Goal: Task Accomplishment & Management: Complete application form

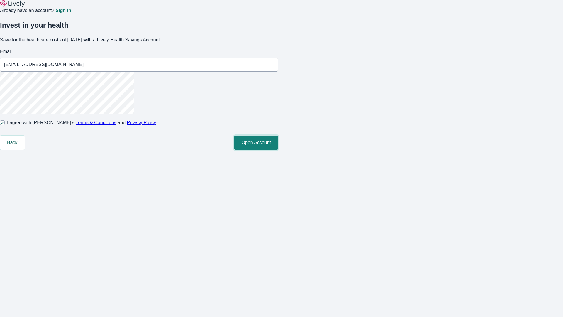
click at [278, 150] on button "Open Account" at bounding box center [256, 143] width 44 height 14
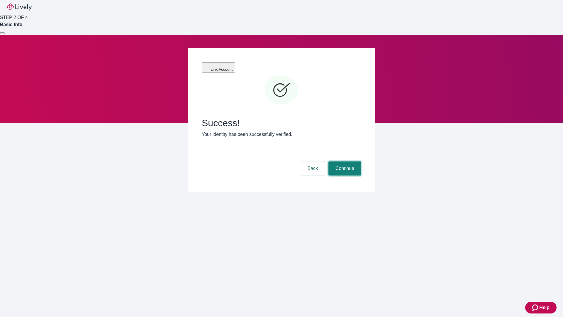
click at [344, 161] on button "Continue" at bounding box center [345, 168] width 33 height 14
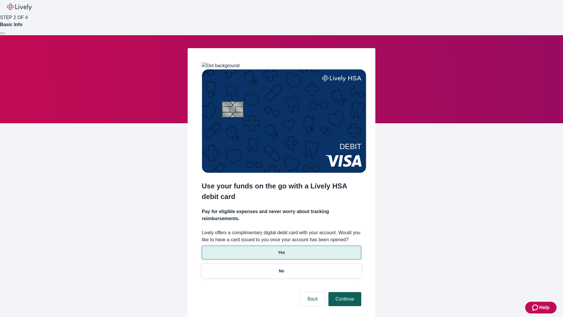
click at [281, 268] on p "No" at bounding box center [282, 271] width 6 height 6
click at [344, 292] on button "Continue" at bounding box center [345, 299] width 33 height 14
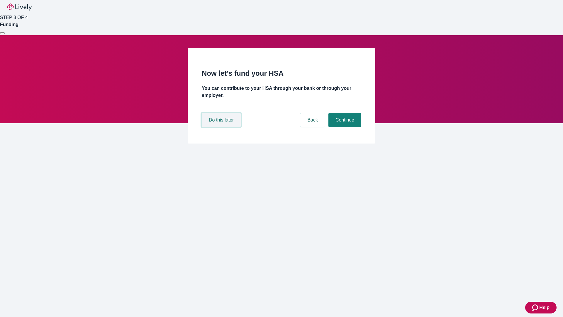
click at [222, 127] on button "Do this later" at bounding box center [221, 120] width 39 height 14
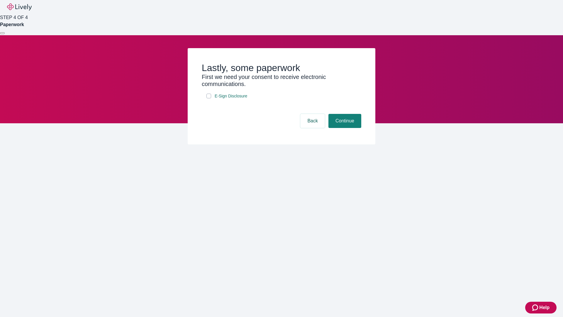
click at [209, 98] on input "E-Sign Disclosure" at bounding box center [209, 96] width 5 height 5
checkbox input "true"
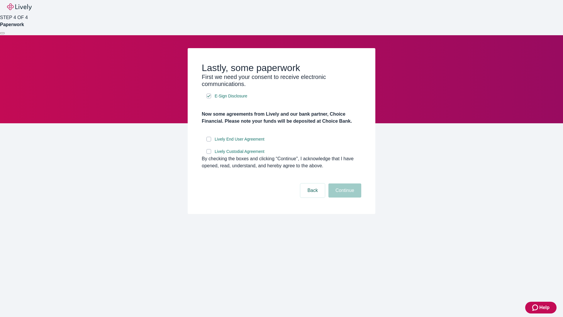
click at [209, 141] on input "Lively End User Agreement" at bounding box center [209, 139] width 5 height 5
checkbox input "true"
click at [209, 154] on input "Lively Custodial Agreement" at bounding box center [209, 151] width 5 height 5
checkbox input "true"
click at [344, 197] on button "Continue" at bounding box center [345, 190] width 33 height 14
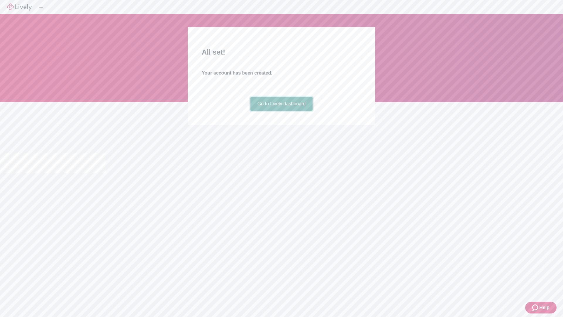
click at [281, 111] on link "Go to Lively dashboard" at bounding box center [282, 104] width 62 height 14
